Goal: Task Accomplishment & Management: Manage account settings

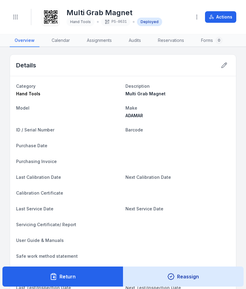
click at [11, 17] on button "Toggle Navigation" at bounding box center [16, 17] width 12 height 12
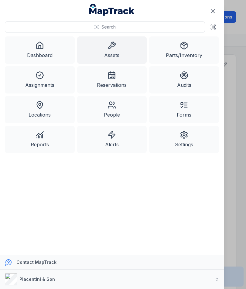
click at [109, 50] on link "Assets" at bounding box center [112, 49] width 70 height 27
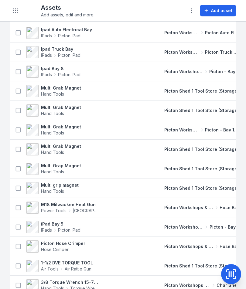
click at [18, 13] on icon "Toggle navigation" at bounding box center [15, 11] width 6 height 6
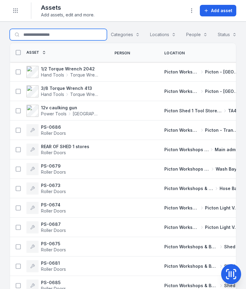
click at [27, 32] on input "Search for assets" at bounding box center [58, 35] width 97 height 12
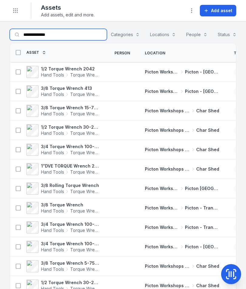
type input "**********"
click at [48, 112] on span "Hand Tools" at bounding box center [52, 114] width 23 height 6
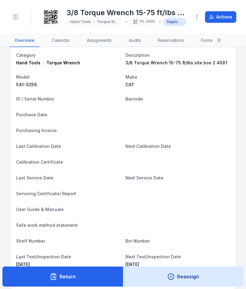
scroll to position [26, 0]
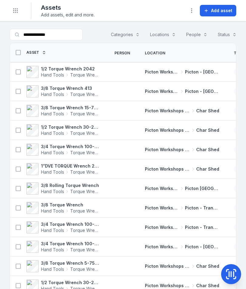
click at [17, 107] on button at bounding box center [18, 111] width 12 height 12
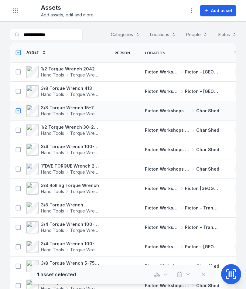
click at [19, 127] on button at bounding box center [18, 131] width 12 height 12
click at [13, 152] on button at bounding box center [18, 150] width 12 height 12
click at [158, 273] on icon "button" at bounding box center [157, 275] width 6 height 6
click at [16, 151] on icon at bounding box center [18, 150] width 6 height 6
click at [16, 132] on icon at bounding box center [18, 130] width 6 height 6
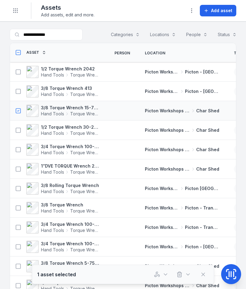
click at [13, 109] on button at bounding box center [18, 111] width 12 height 12
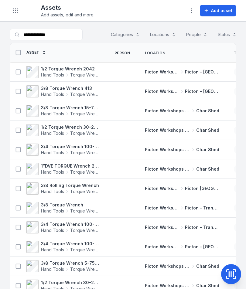
click at [51, 109] on strong "3/8 Torque Wrench 15-75 ft/lbs site box 2 4581" at bounding box center [70, 108] width 59 height 6
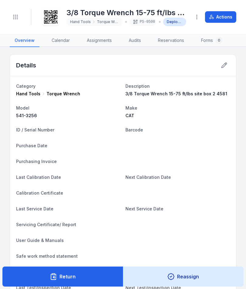
click at [227, 66] on icon at bounding box center [224, 65] width 6 height 6
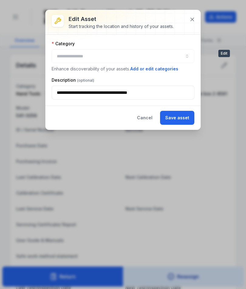
type input "**********"
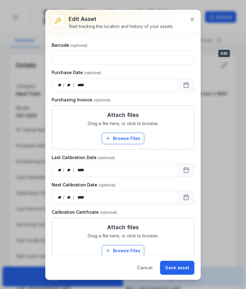
scroll to position [145, 0]
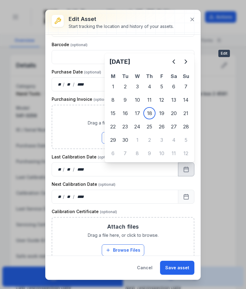
click at [175, 58] on button "Previous" at bounding box center [174, 62] width 12 height 12
click at [175, 60] on icon "Previous" at bounding box center [174, 62] width 2 height 4
click at [173, 61] on icon "Previous" at bounding box center [173, 61] width 7 height 7
click at [171, 60] on icon "Previous" at bounding box center [173, 61] width 7 height 7
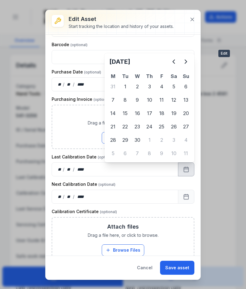
click at [171, 60] on icon "Previous" at bounding box center [173, 61] width 7 height 7
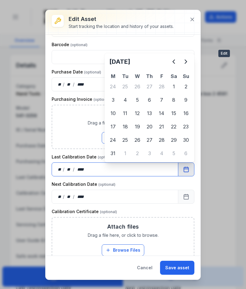
click at [140, 128] on div "Attach files Drag a file here, or click to browse. Browse Files Take Photos" at bounding box center [123, 127] width 142 height 43
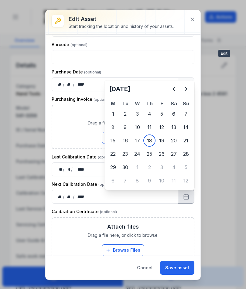
click at [186, 90] on icon "Next" at bounding box center [186, 89] width 2 height 4
click at [172, 95] on button "Previous" at bounding box center [174, 89] width 12 height 12
click at [176, 89] on icon "Previous" at bounding box center [173, 88] width 7 height 7
click at [168, 141] on div "Attach files Drag a file here, or click to browse. Browse Files Take Photos" at bounding box center [123, 127] width 142 height 43
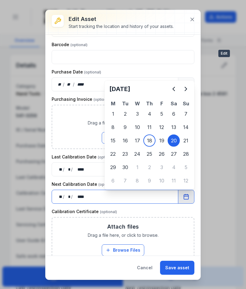
click at [139, 140] on button "Browse Files" at bounding box center [123, 138] width 43 height 12
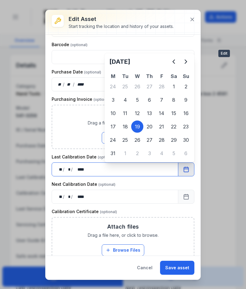
click at [116, 124] on span "Drag a file here, or click to browse." at bounding box center [123, 123] width 71 height 6
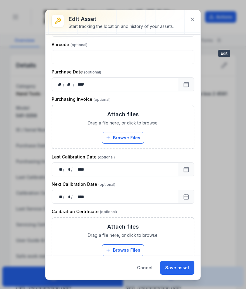
click at [179, 263] on button "Save asset" at bounding box center [177, 268] width 34 height 14
